Goal: Task Accomplishment & Management: Manage account settings

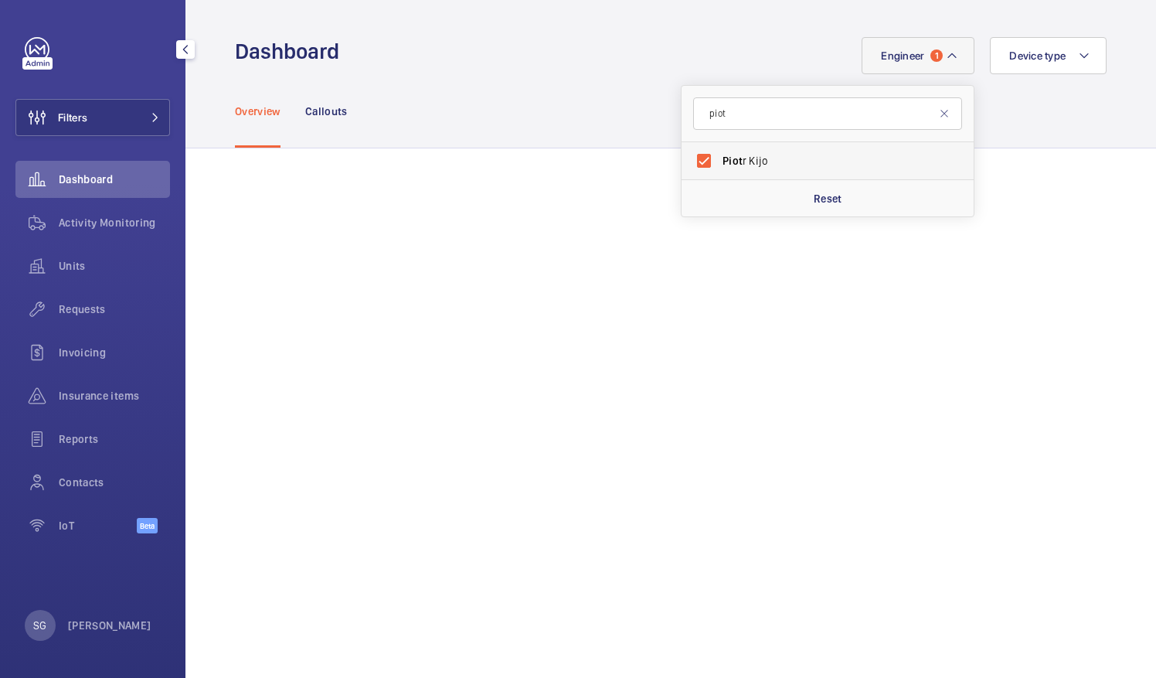
click at [692, 162] on label "Piot r Kijo" at bounding box center [816, 160] width 269 height 37
click at [692, 162] on input "Piot r Kijo" at bounding box center [704, 160] width 31 height 31
checkbox input "false"
click at [103, 213] on div "Activity Monitoring" at bounding box center [92, 222] width 155 height 37
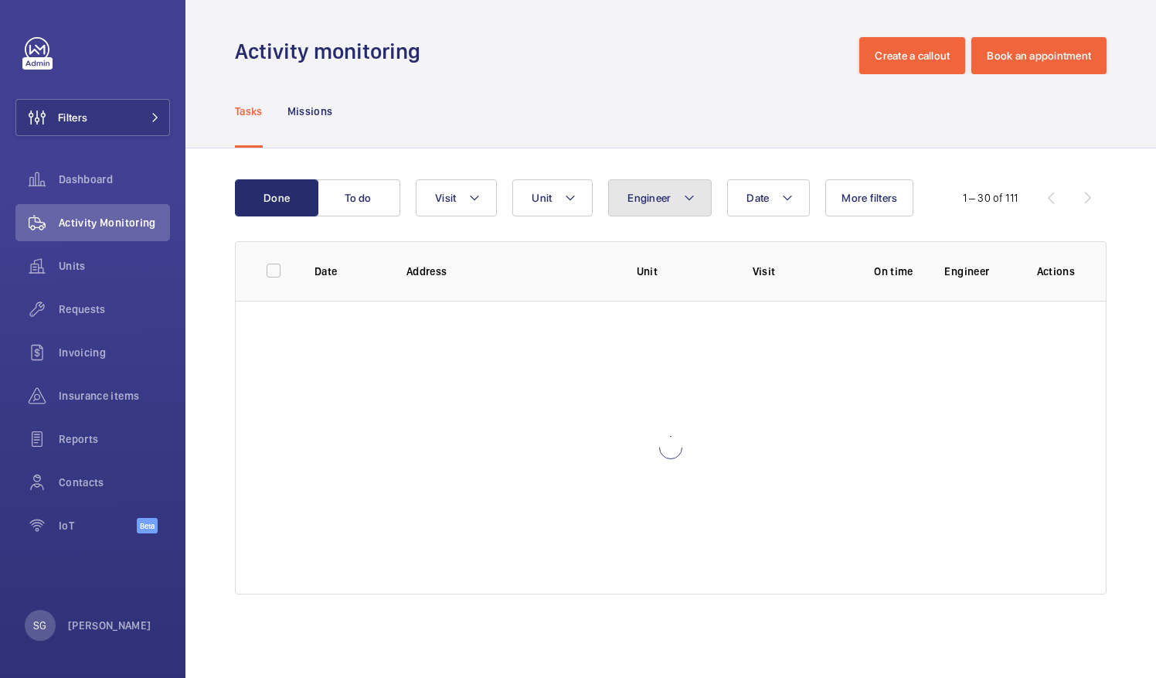
click at [678, 195] on button "Engineer" at bounding box center [660, 197] width 104 height 37
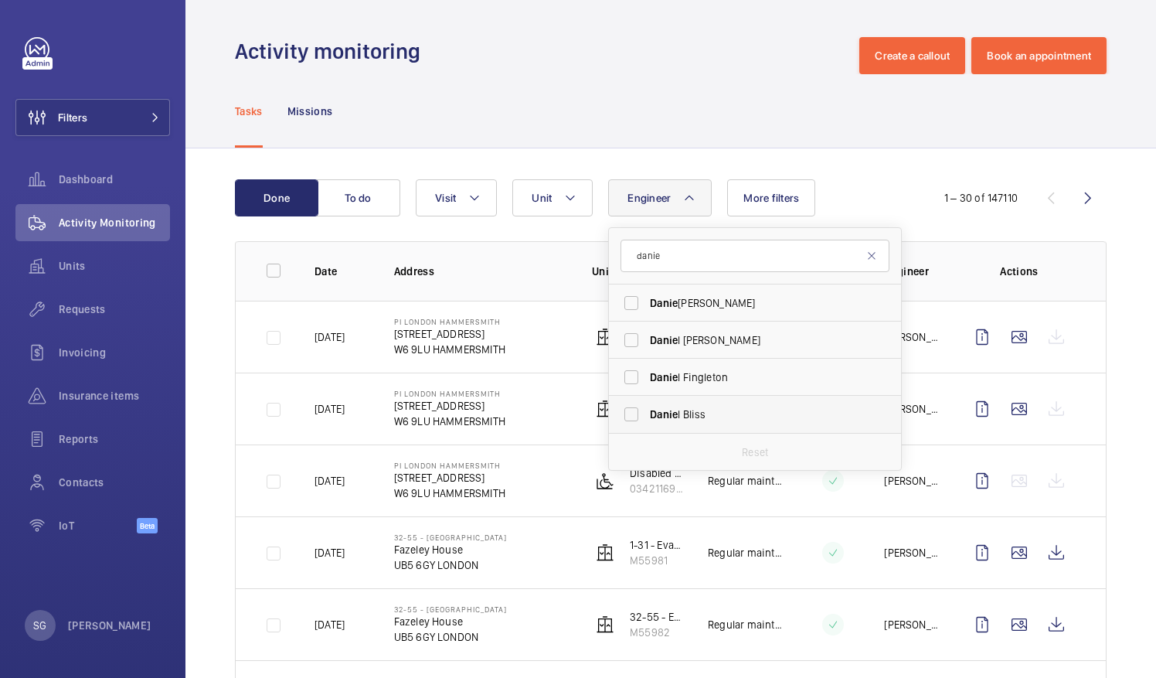
type input "danie"
click at [636, 410] on label "[PERSON_NAME]" at bounding box center [743, 414] width 269 height 37
click at [636, 410] on input "[PERSON_NAME]" at bounding box center [631, 414] width 31 height 31
checkbox input "true"
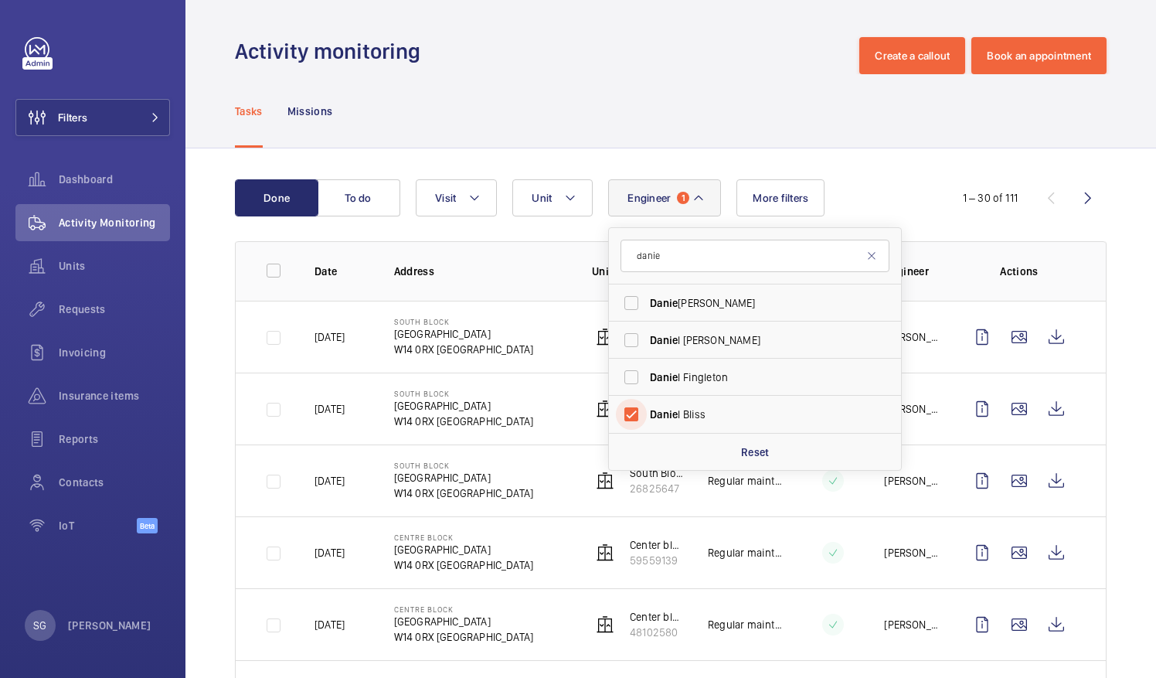
scroll to position [105, 0]
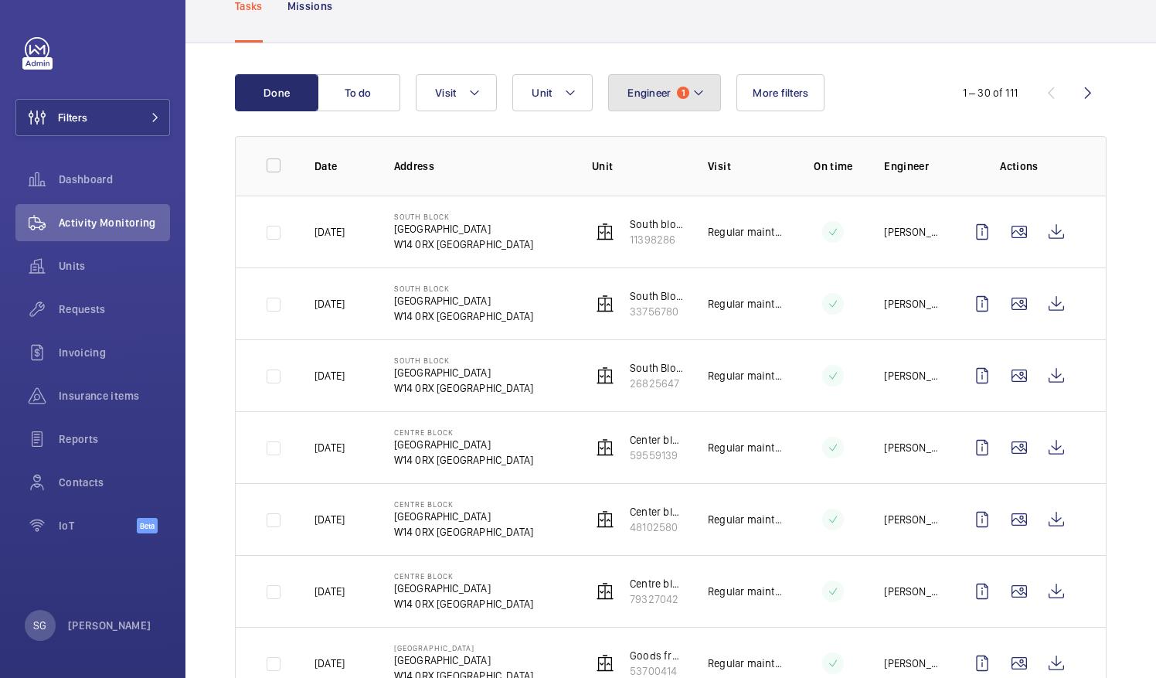
click at [700, 103] on button "Engineer 1" at bounding box center [664, 92] width 113 height 37
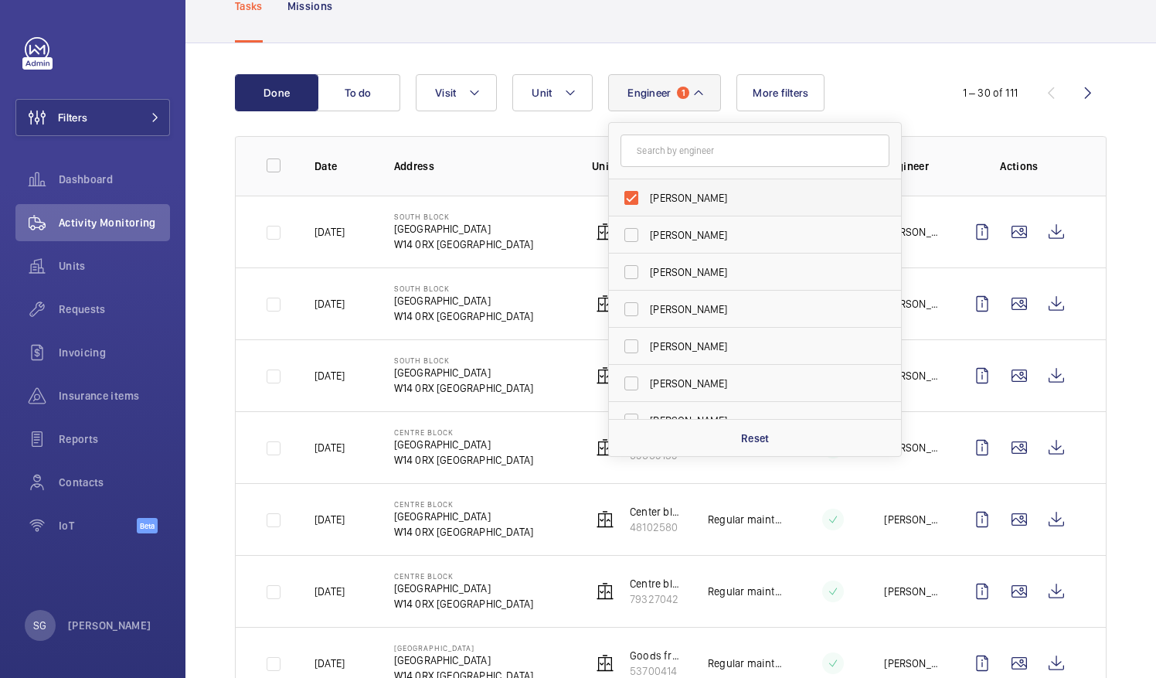
click at [629, 199] on label "[PERSON_NAME]" at bounding box center [743, 197] width 269 height 37
click at [629, 199] on input "[PERSON_NAME]" at bounding box center [631, 197] width 31 height 31
checkbox input "false"
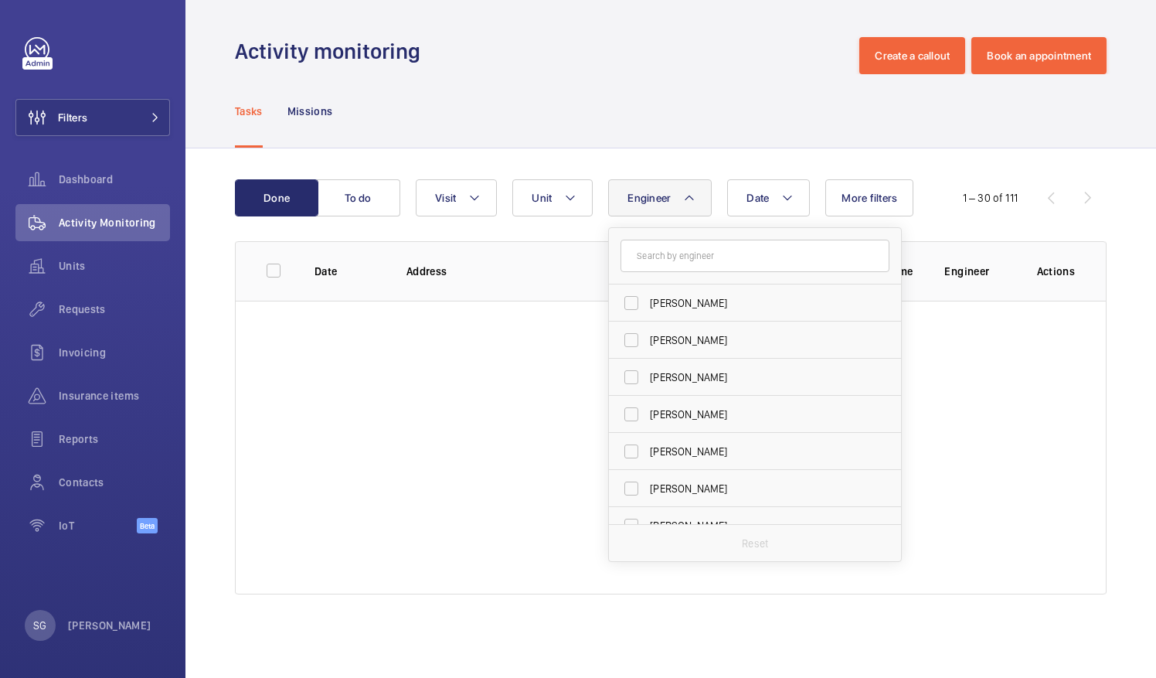
click at [654, 151] on div "Done To do Date Engineer [PERSON_NAME] [PERSON_NAME] [PERSON_NAME][DEMOGRAPHIC_…" at bounding box center [670, 389] width 971 height 483
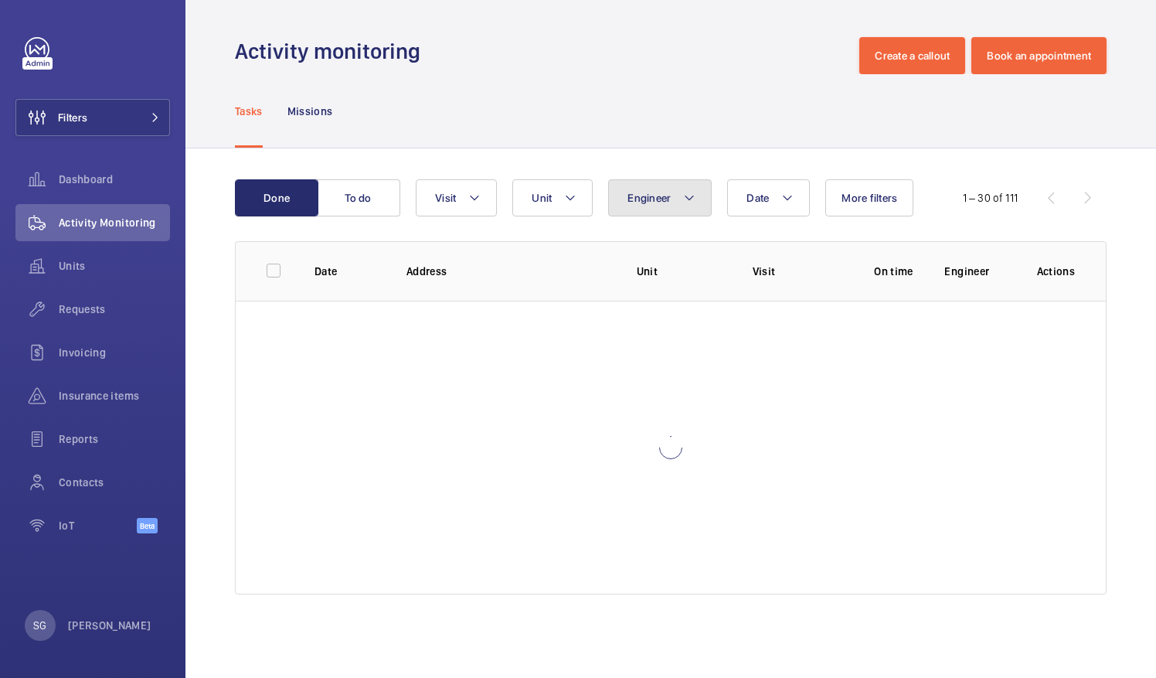
click at [708, 191] on button "Engineer" at bounding box center [660, 197] width 104 height 37
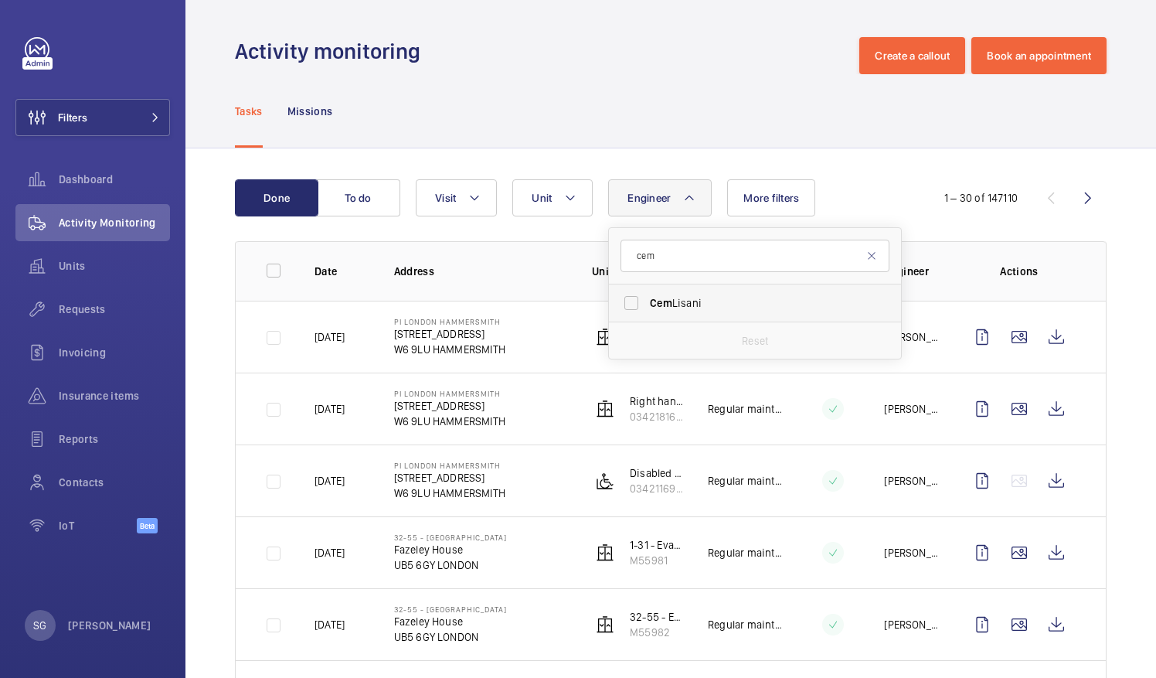
type input "cem"
click at [632, 301] on label "[PERSON_NAME]" at bounding box center [743, 302] width 269 height 37
click at [632, 301] on input "[PERSON_NAME]" at bounding box center [631, 303] width 31 height 31
checkbox input "true"
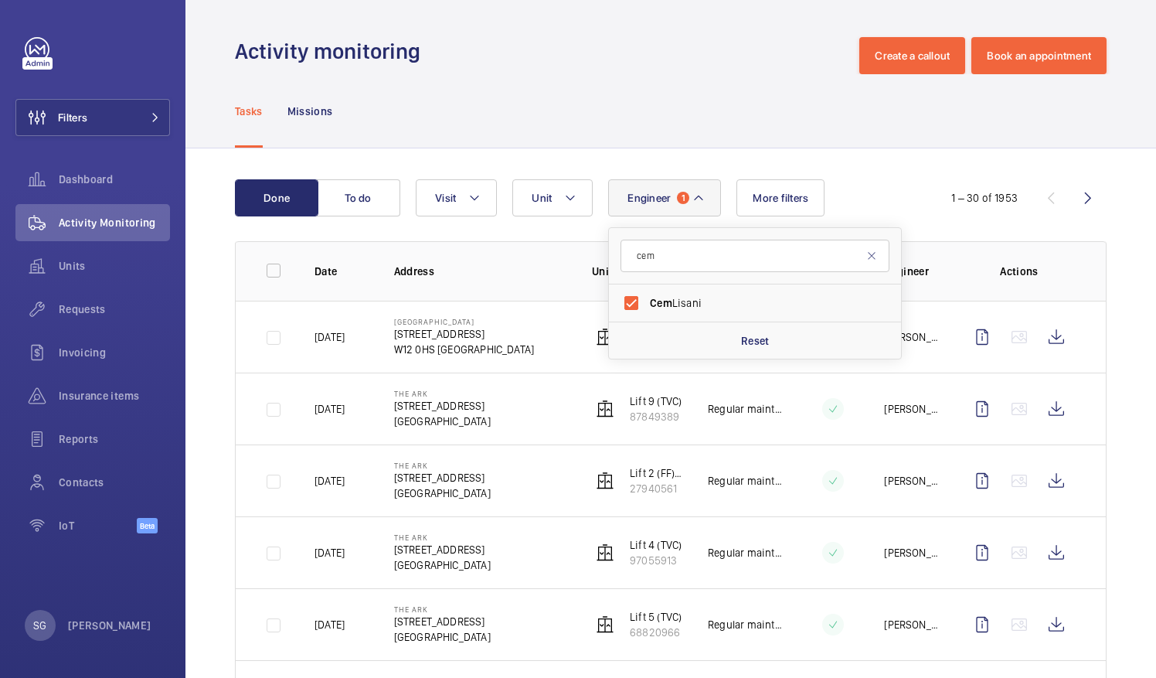
click at [639, 73] on div "Activity monitoring Create a callout Book an appointment" at bounding box center [671, 55] width 872 height 37
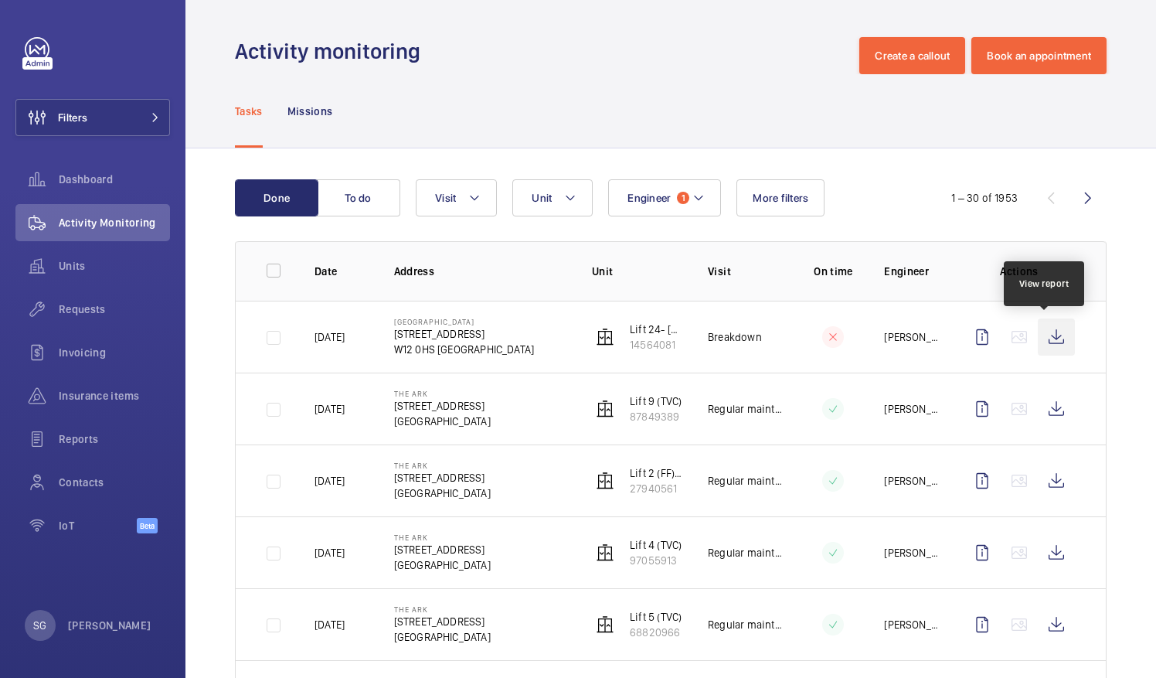
click at [1048, 333] on wm-front-icon-button at bounding box center [1056, 336] width 37 height 37
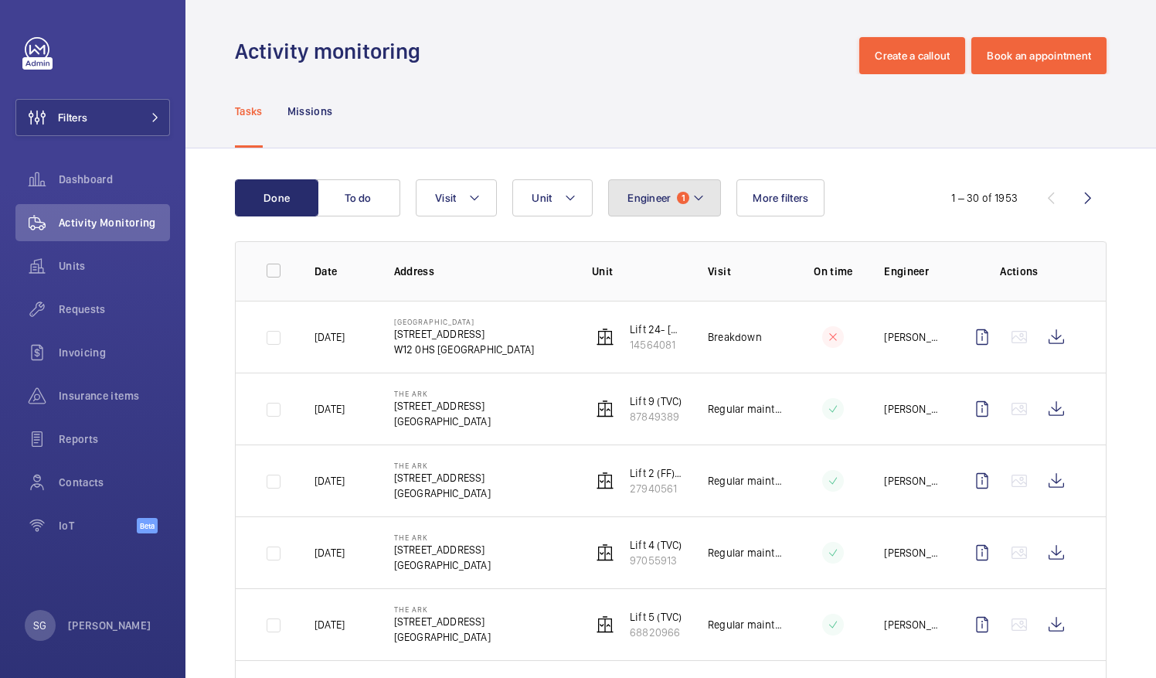
click at [699, 191] on mat-icon at bounding box center [699, 198] width 12 height 19
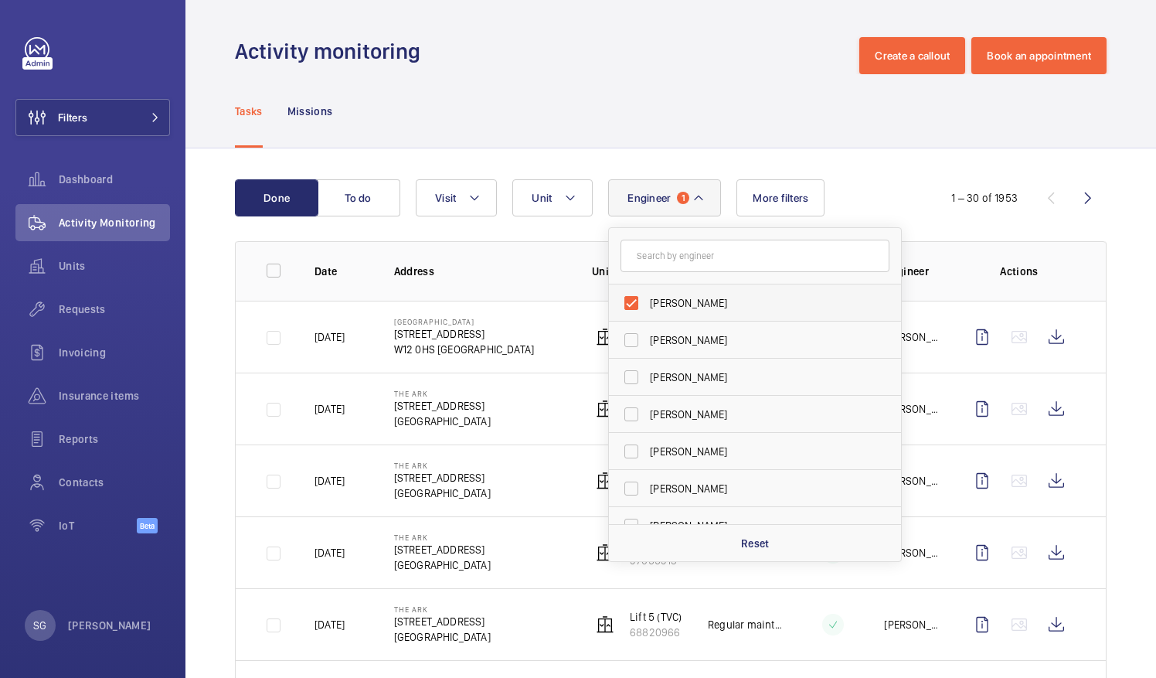
click at [632, 300] on label "[PERSON_NAME]" at bounding box center [743, 302] width 269 height 37
click at [632, 300] on input "[PERSON_NAME]" at bounding box center [631, 303] width 31 height 31
checkbox input "false"
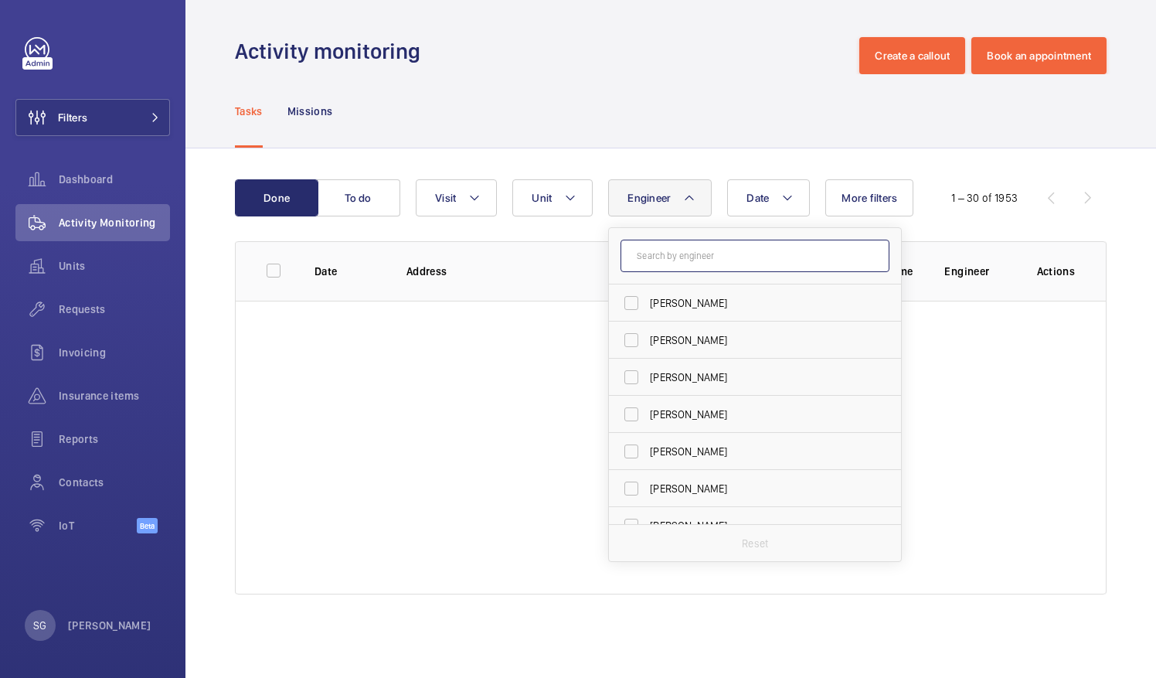
click at [677, 257] on input "text" at bounding box center [755, 256] width 269 height 32
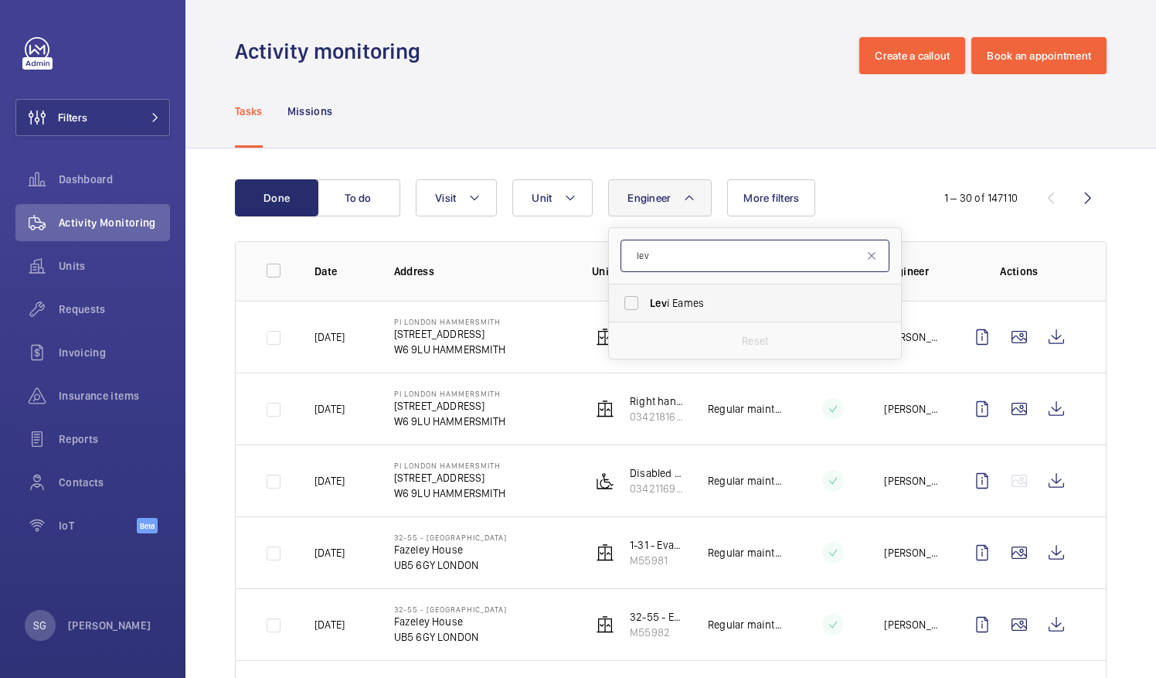
type input "lev"
click at [628, 306] on label "[PERSON_NAME]" at bounding box center [743, 302] width 269 height 37
click at [628, 306] on input "[PERSON_NAME]" at bounding box center [631, 303] width 31 height 31
checkbox input "true"
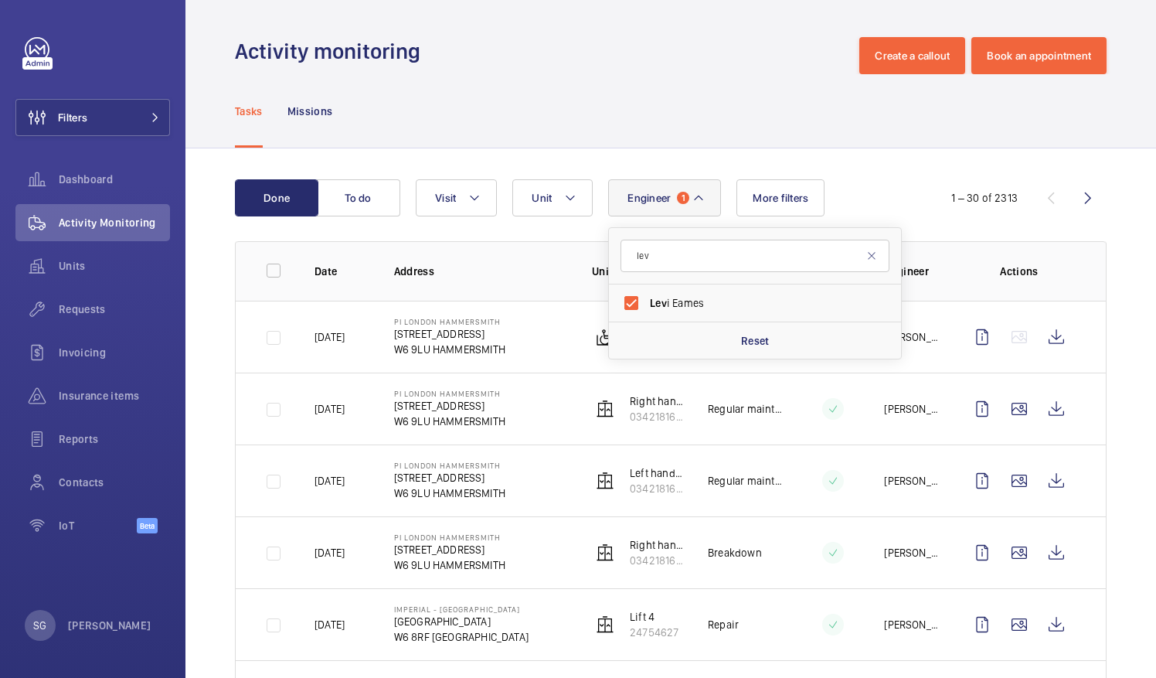
click at [1102, 127] on div "Tasks Missions" at bounding box center [670, 111] width 971 height 74
click at [112, 169] on div "Dashboard" at bounding box center [92, 179] width 155 height 37
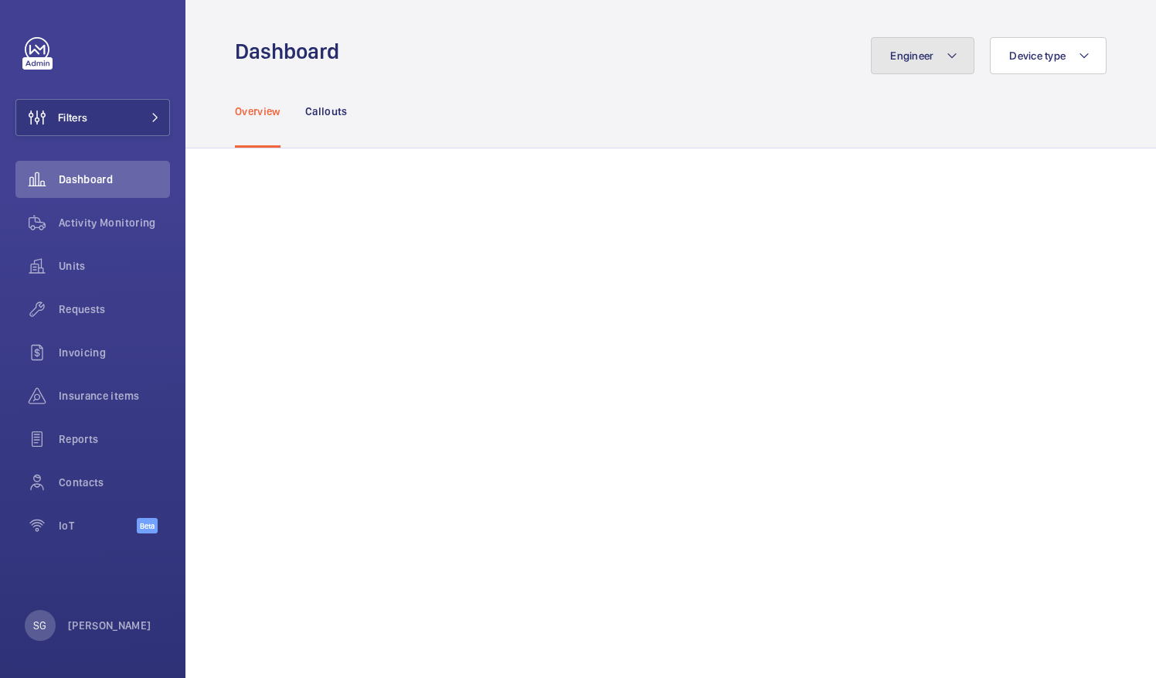
click at [935, 65] on button "Engineer" at bounding box center [923, 55] width 104 height 37
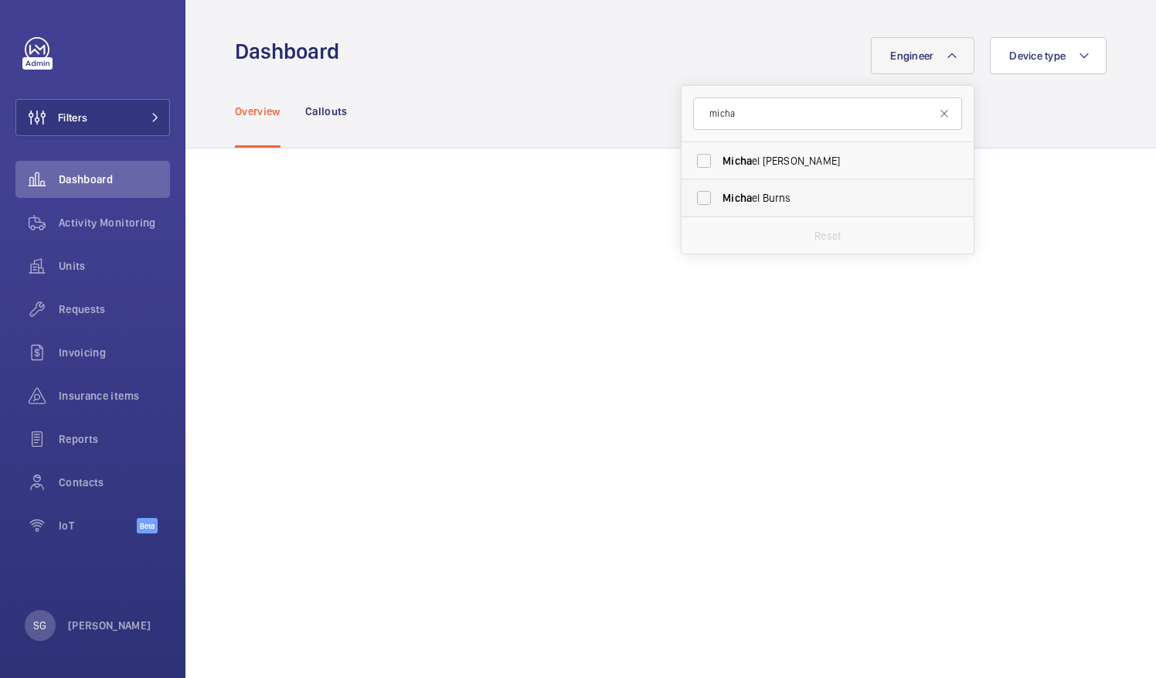
type input "micha"
click at [694, 202] on label "Micha el Burns" at bounding box center [816, 197] width 269 height 37
click at [694, 202] on input "Micha el Burns" at bounding box center [704, 197] width 31 height 31
click at [693, 189] on label "Micha el Burns" at bounding box center [816, 197] width 269 height 37
click at [693, 189] on input "Micha el Burns" at bounding box center [704, 197] width 31 height 31
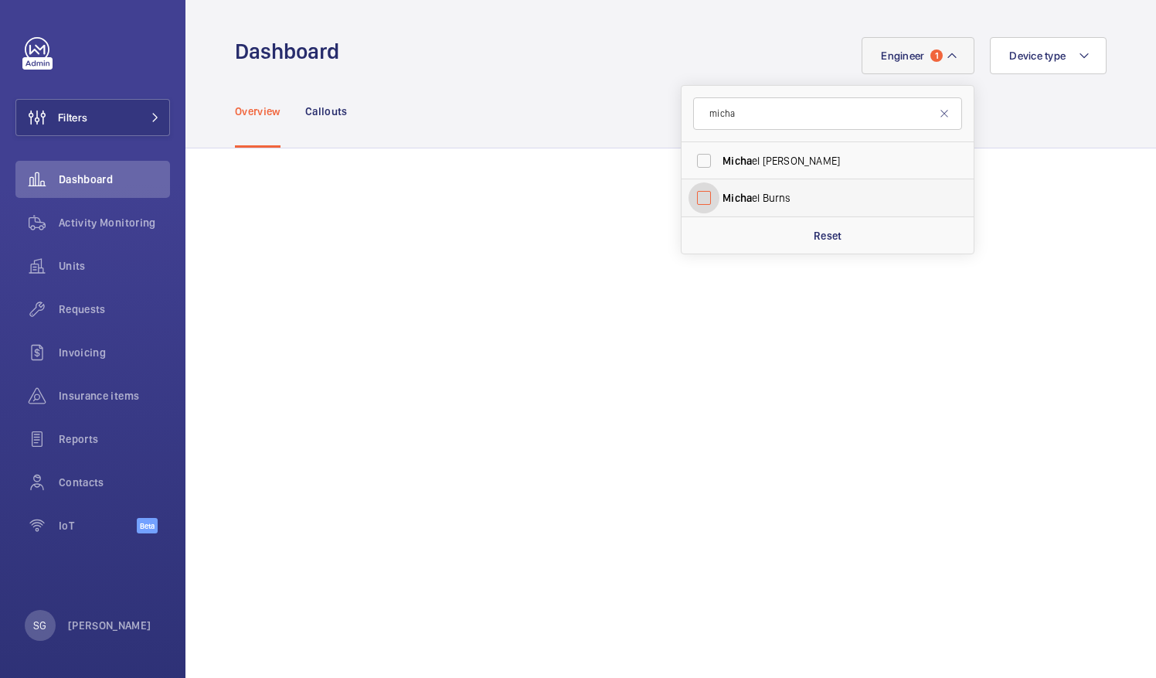
checkbox input "false"
click at [737, 114] on input "micha" at bounding box center [827, 113] width 269 height 32
type input "m"
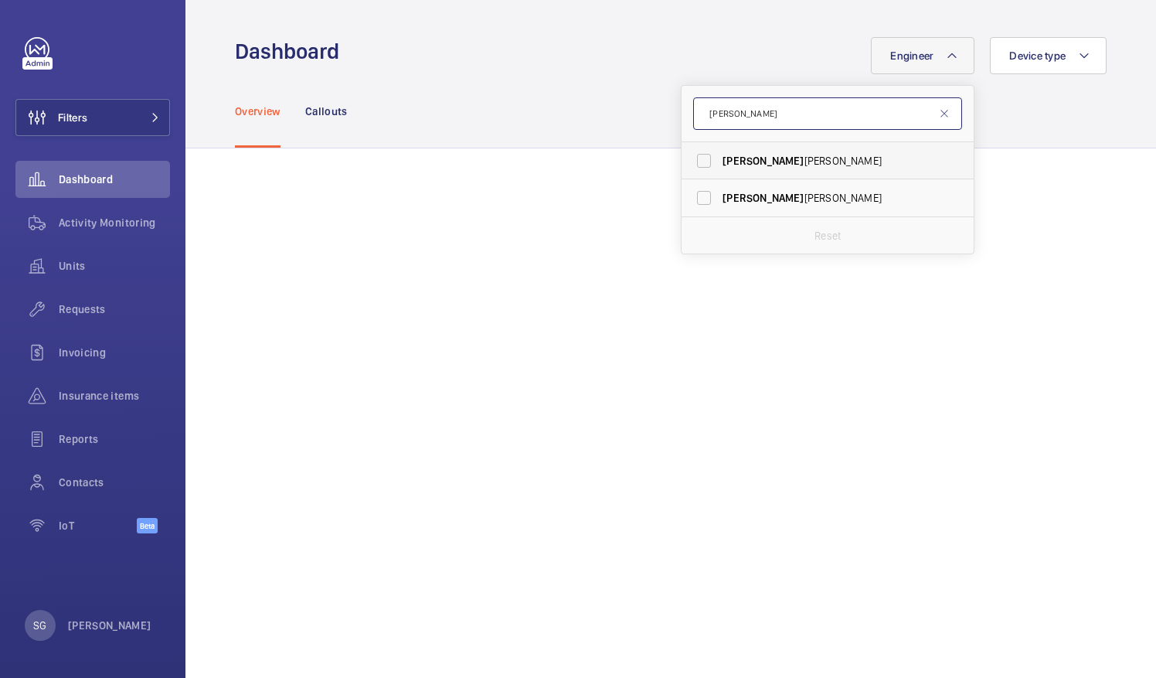
type input "[PERSON_NAME]"
click at [692, 158] on label "[PERSON_NAME]" at bounding box center [816, 160] width 269 height 37
click at [692, 158] on input "[PERSON_NAME]" at bounding box center [704, 160] width 31 height 31
checkbox input "true"
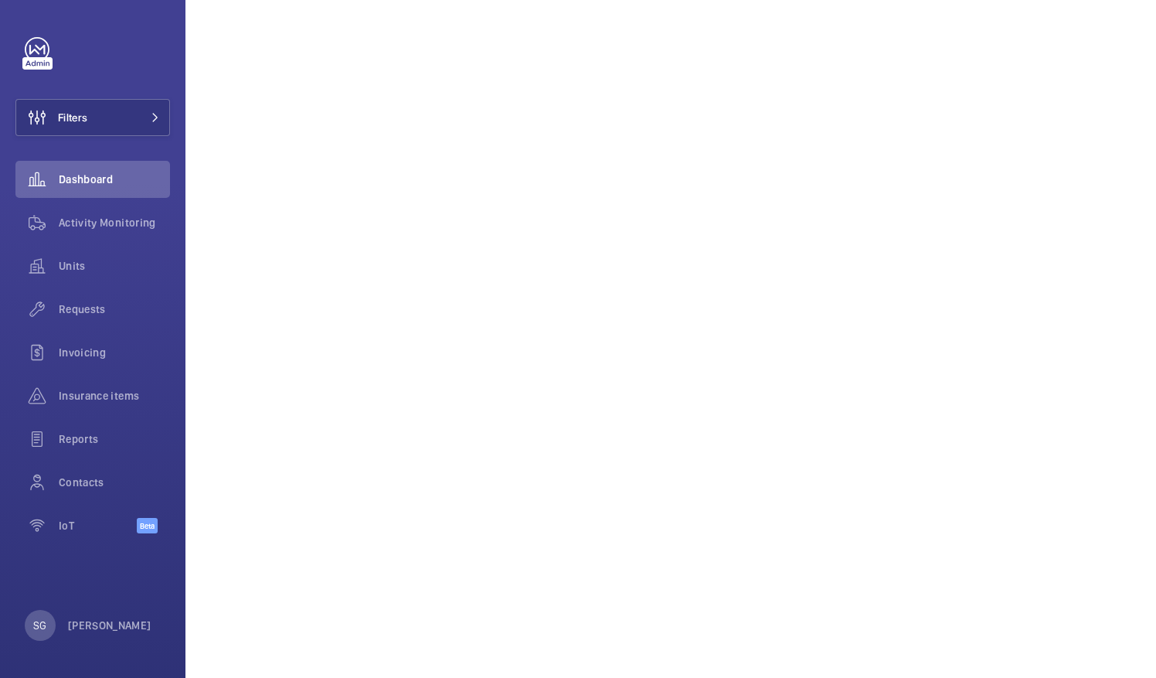
scroll to position [272, 0]
